Goal: Task Accomplishment & Management: Complete application form

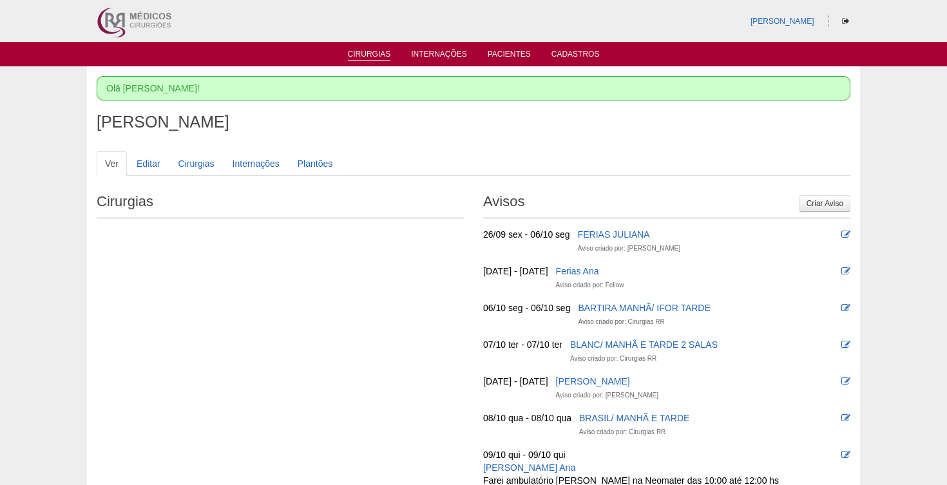
click at [369, 54] on link "Cirurgias" at bounding box center [369, 55] width 43 height 11
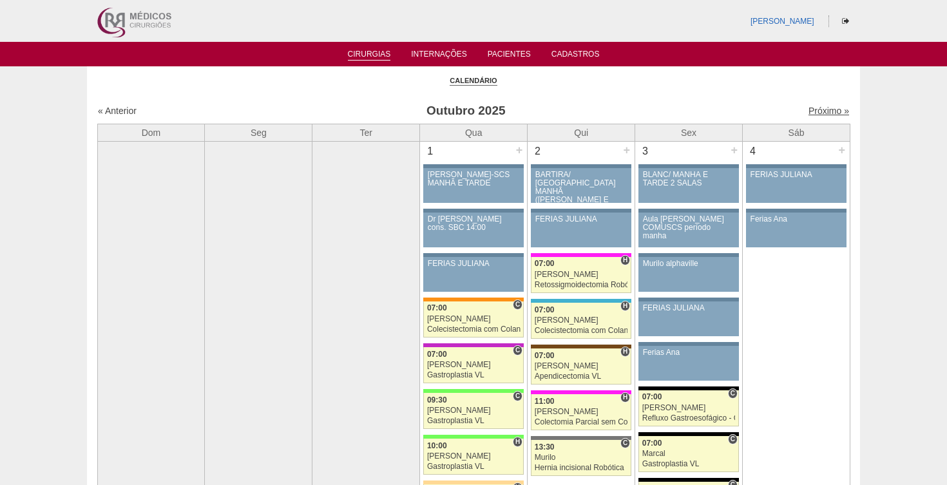
click at [823, 108] on link "Próximo »" at bounding box center [828, 111] width 41 height 10
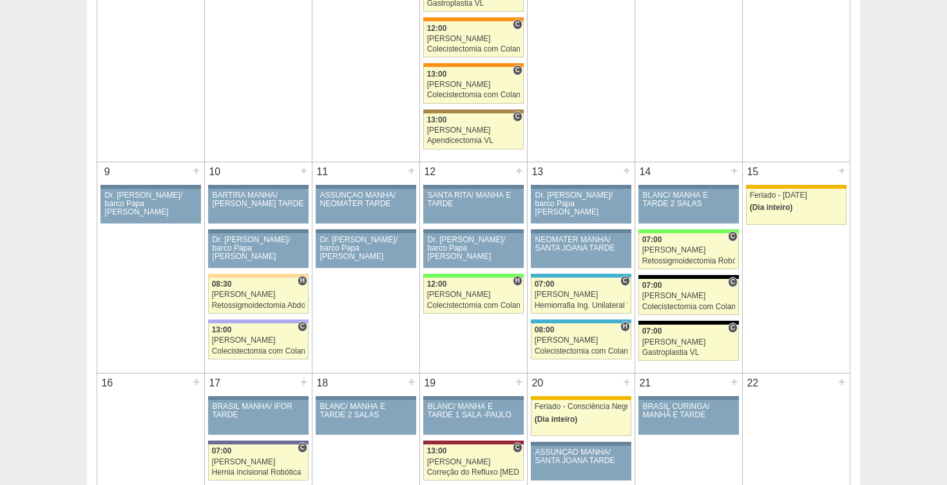
scroll to position [493, 0]
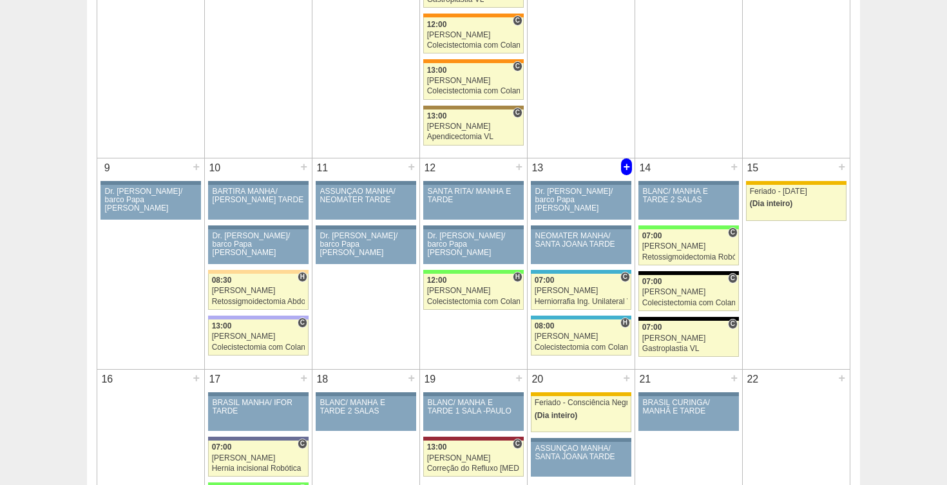
click at [625, 164] on div "+" at bounding box center [626, 166] width 11 height 17
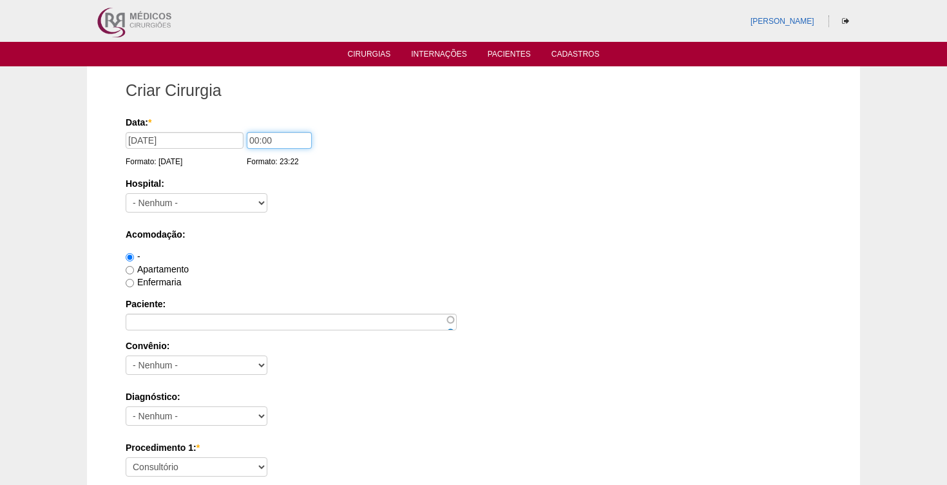
click at [247, 140] on input "00:00" at bounding box center [279, 140] width 65 height 17
type input "08:00"
select select "8"
click at [138, 270] on label "Apartamento" at bounding box center [157, 269] width 63 height 10
click at [134, 270] on input "Apartamento" at bounding box center [130, 270] width 8 height 8
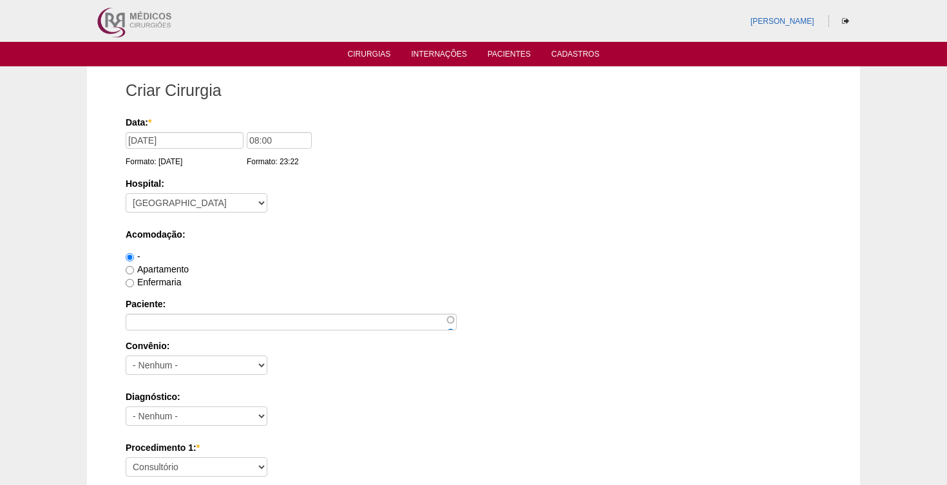
radio input "true"
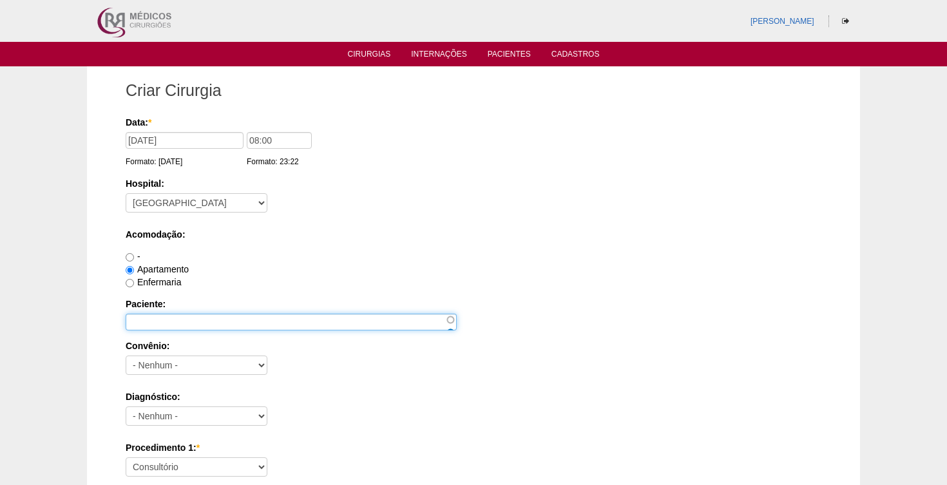
click at [176, 325] on input "Paciente:" at bounding box center [291, 322] width 331 height 17
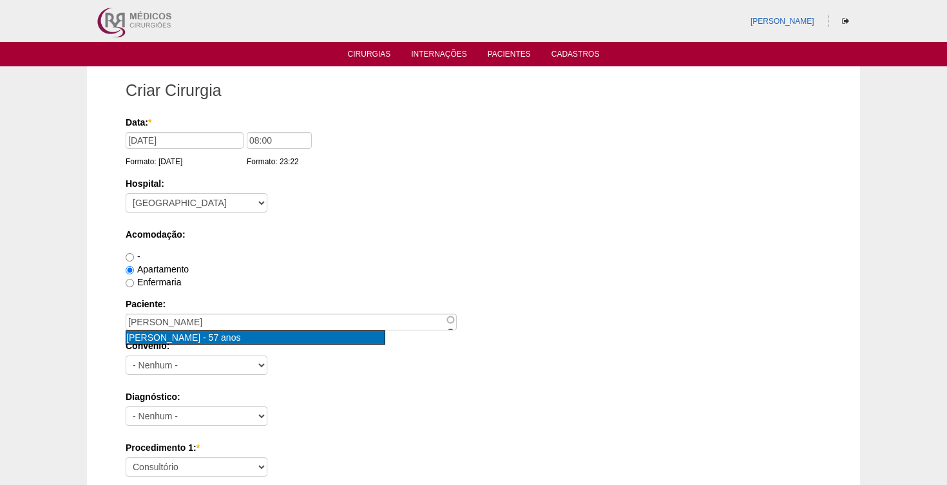
type input "marli veroni cabelo [nid:26313]"
click at [181, 340] on span "marli veroni cabelo" at bounding box center [163, 337] width 74 height 10
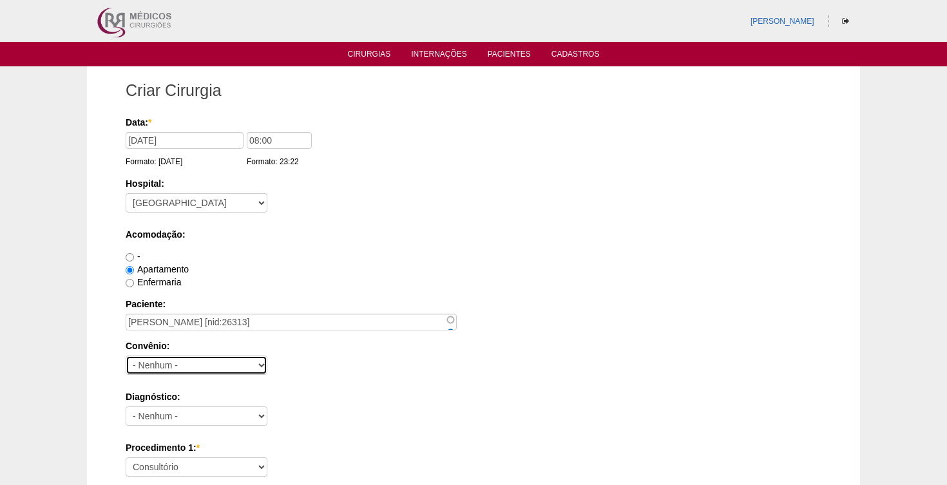
select select "8907"
click at [350, 381] on div "Convênio: - Nenhum - Abet Afresp Allianz Amil Blue Life Caasp Cabesp Caixa de P…" at bounding box center [474, 360] width 696 height 42
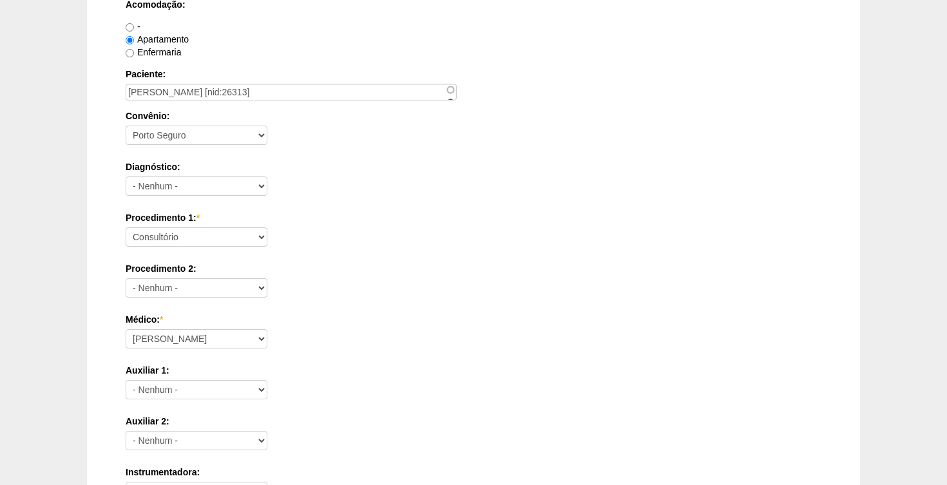
scroll to position [231, 0]
select select "9954"
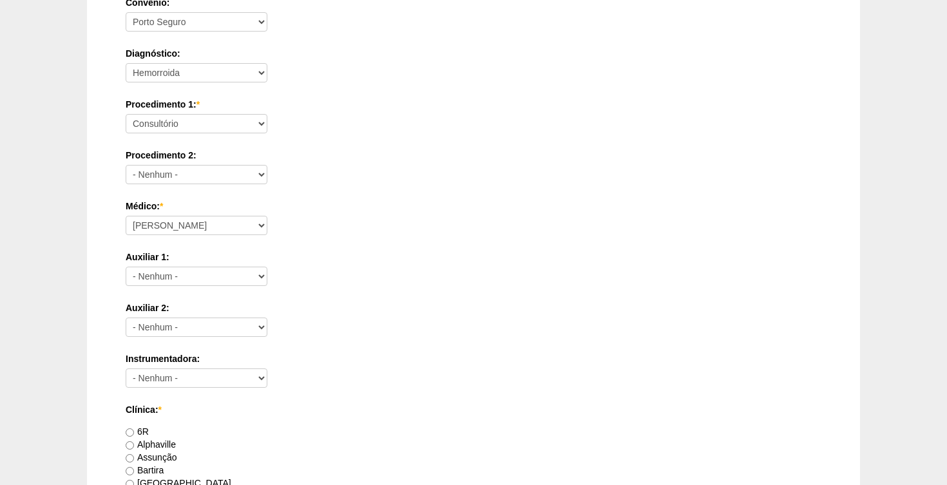
scroll to position [345, 0]
select select "9966"
click at [368, 312] on label "Auxiliar 2:" at bounding box center [474, 306] width 696 height 13
click at [267, 316] on select "- Nenhum - Ana Paula Bruno Felipe Rossi Geraldo Igor Benevides Isabella Juliana…" at bounding box center [197, 325] width 142 height 19
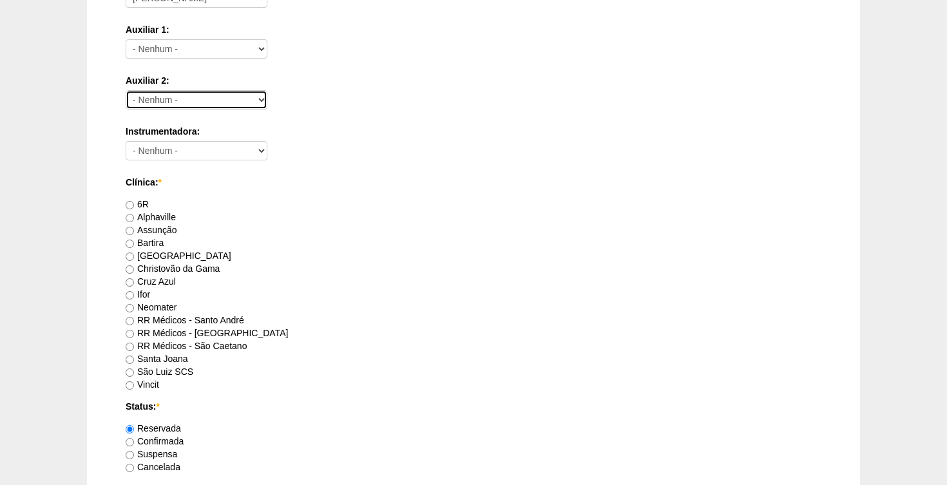
scroll to position [573, 0]
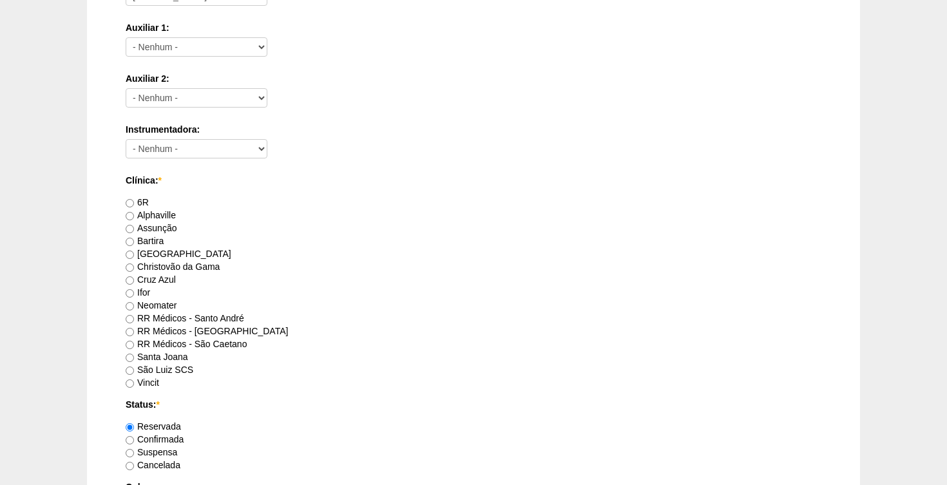
click at [218, 319] on label "RR Médicos - Santo André" at bounding box center [185, 318] width 118 height 10
click at [134, 319] on input "RR Médicos - Santo André" at bounding box center [130, 319] width 8 height 8
radio input "true"
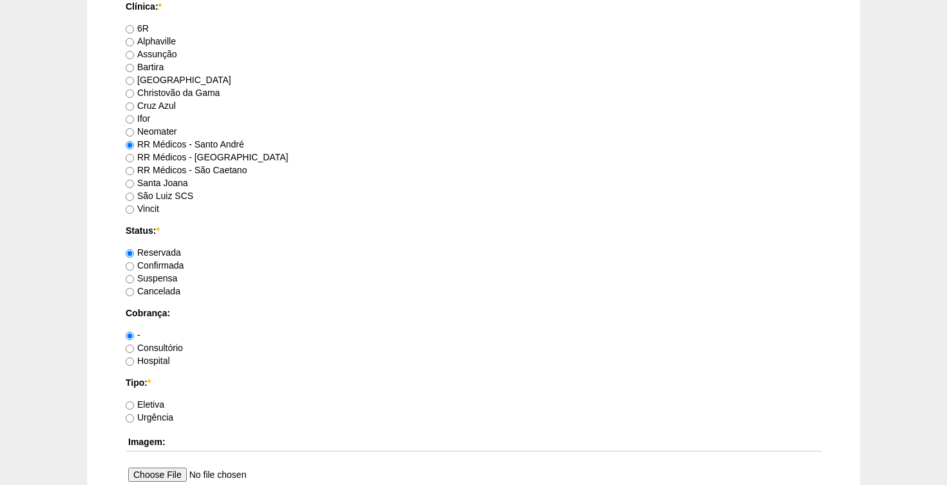
scroll to position [800, 0]
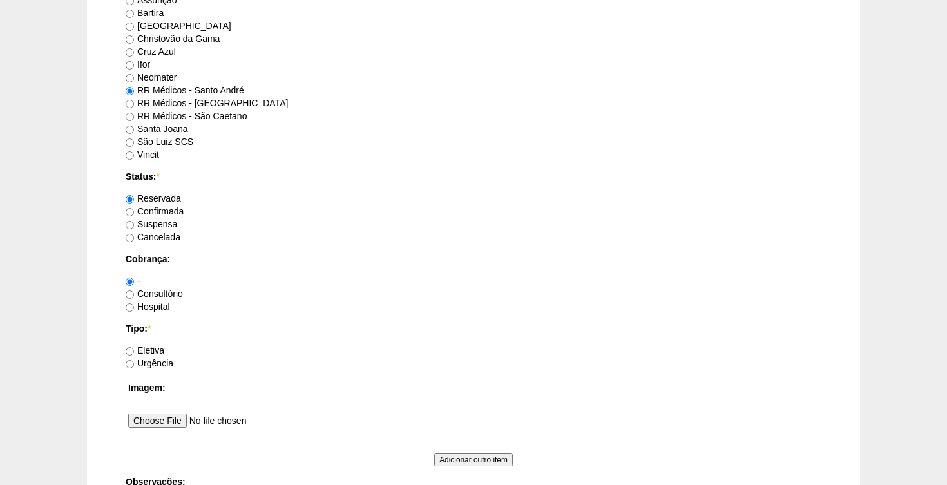
click at [166, 290] on label "Consultório" at bounding box center [154, 294] width 57 height 10
click at [134, 290] on input "Consultório" at bounding box center [130, 294] width 8 height 8
radio input "true"
click at [154, 350] on label "Eletiva" at bounding box center [145, 350] width 39 height 10
click at [134, 350] on input "Eletiva" at bounding box center [130, 351] width 8 height 8
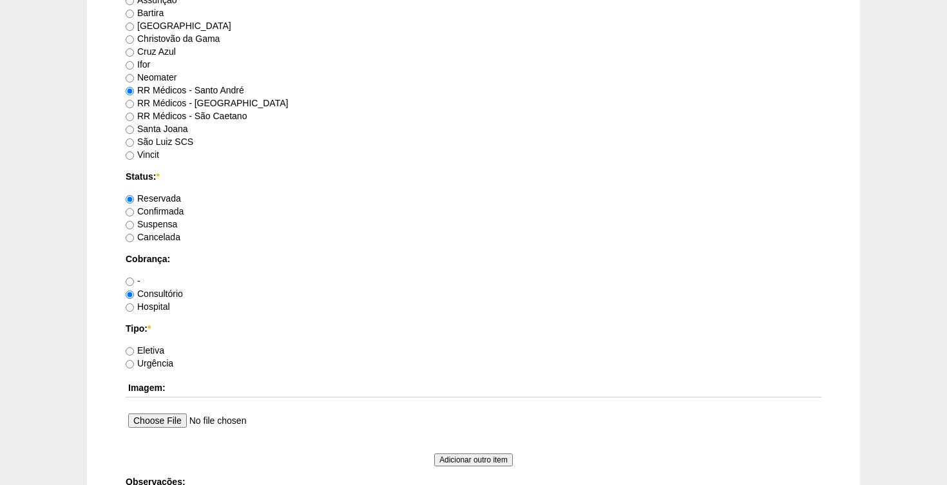
radio input "true"
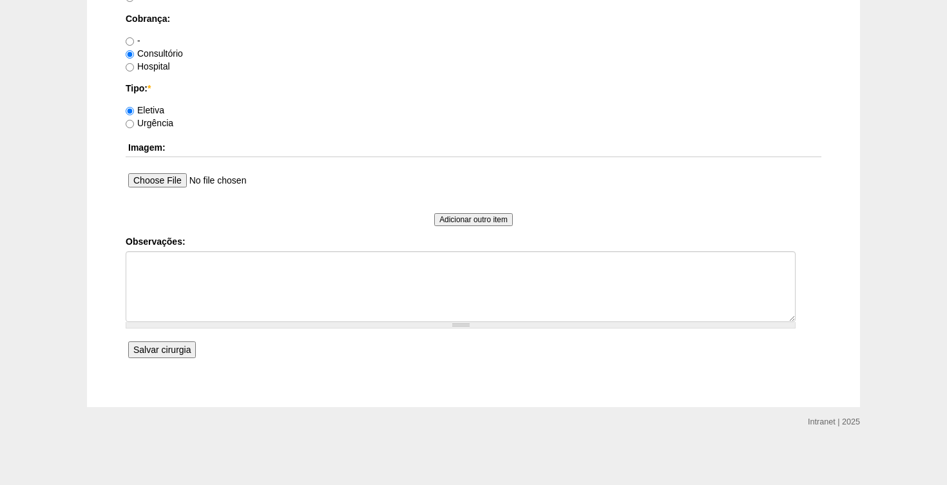
scroll to position [1039, 0]
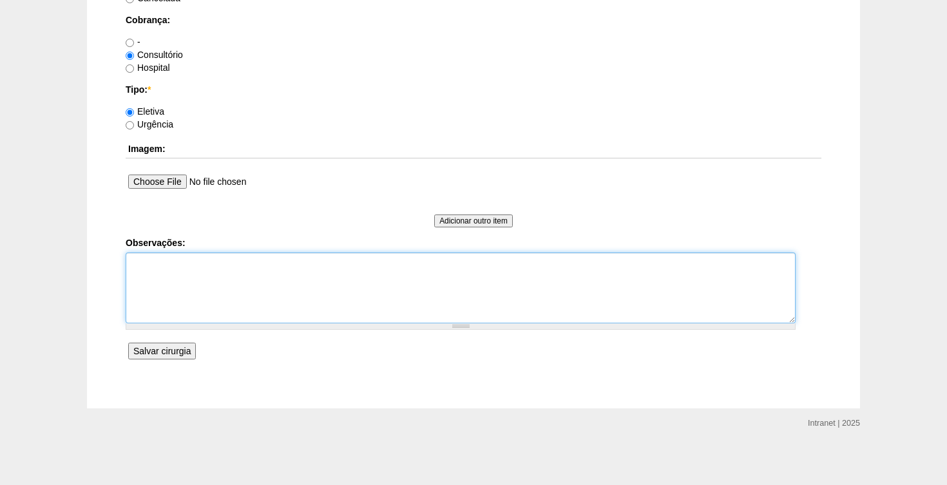
click at [288, 260] on textarea "Observações:" at bounding box center [461, 287] width 670 height 71
type textarea "PÓLIPO DE CANAL ANAL TERMO CIR OK"
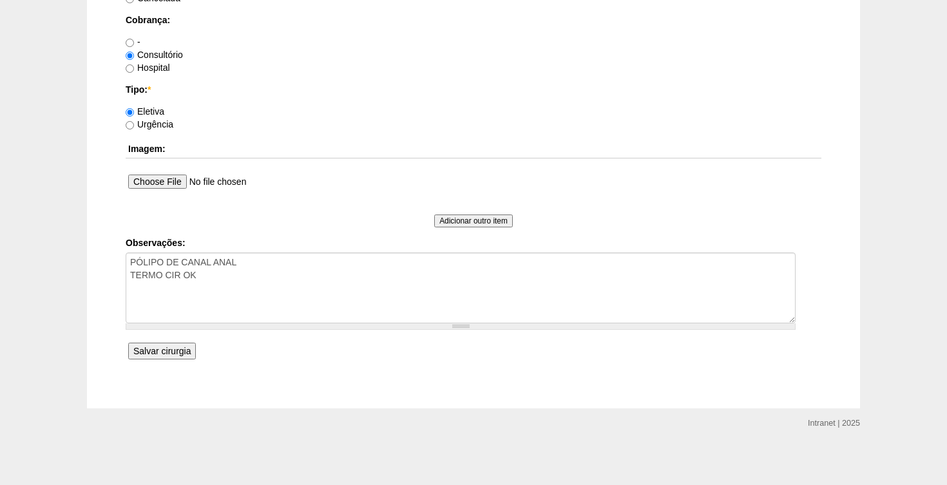
click at [162, 352] on input "Salvar cirurgia" at bounding box center [162, 351] width 68 height 17
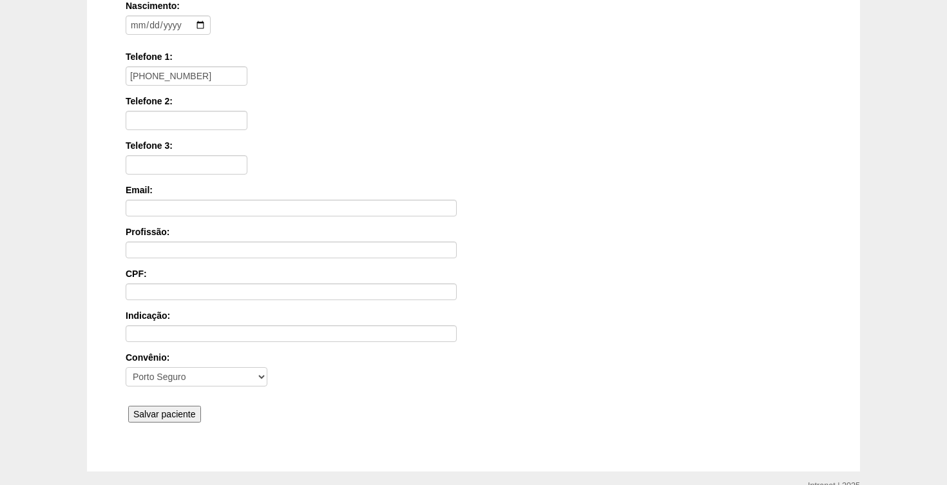
scroll to position [238, 0]
click at [185, 410] on input "Salvar paciente" at bounding box center [164, 412] width 73 height 17
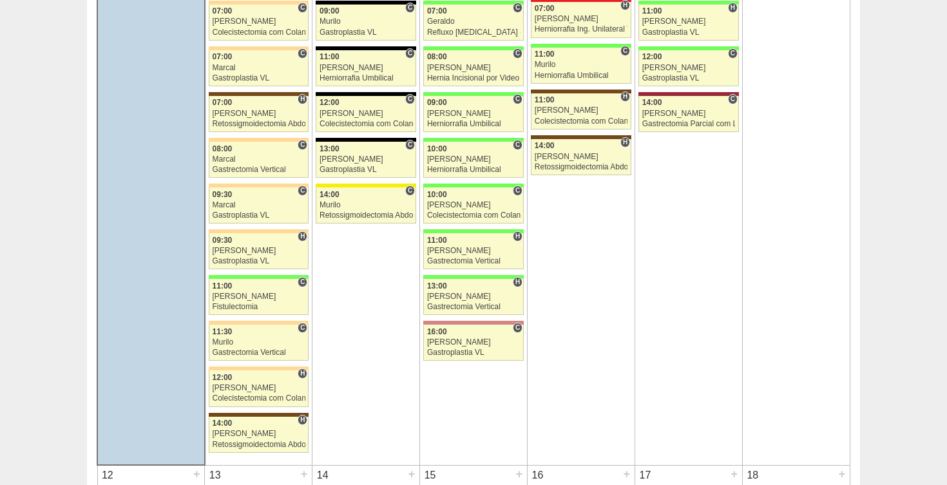
scroll to position [1000, 0]
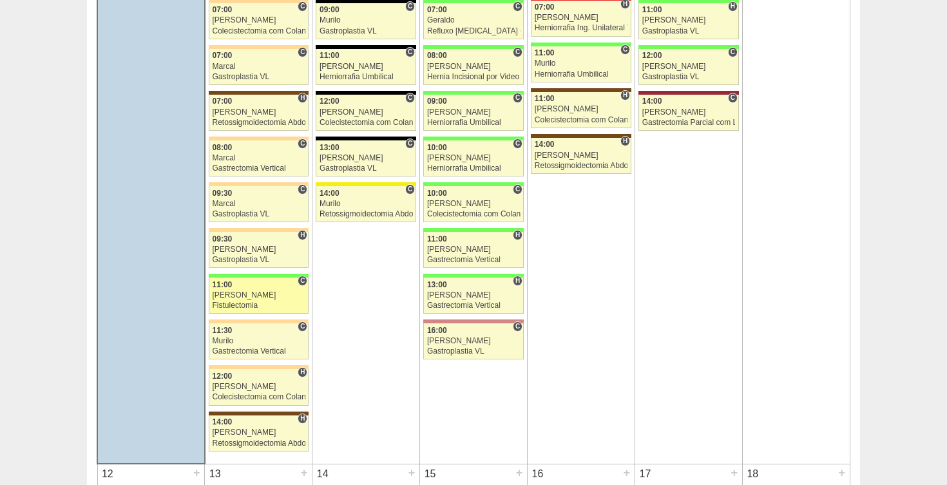
click at [242, 293] on div "[PERSON_NAME]" at bounding box center [259, 295] width 93 height 8
